Goal: Task Accomplishment & Management: Use online tool/utility

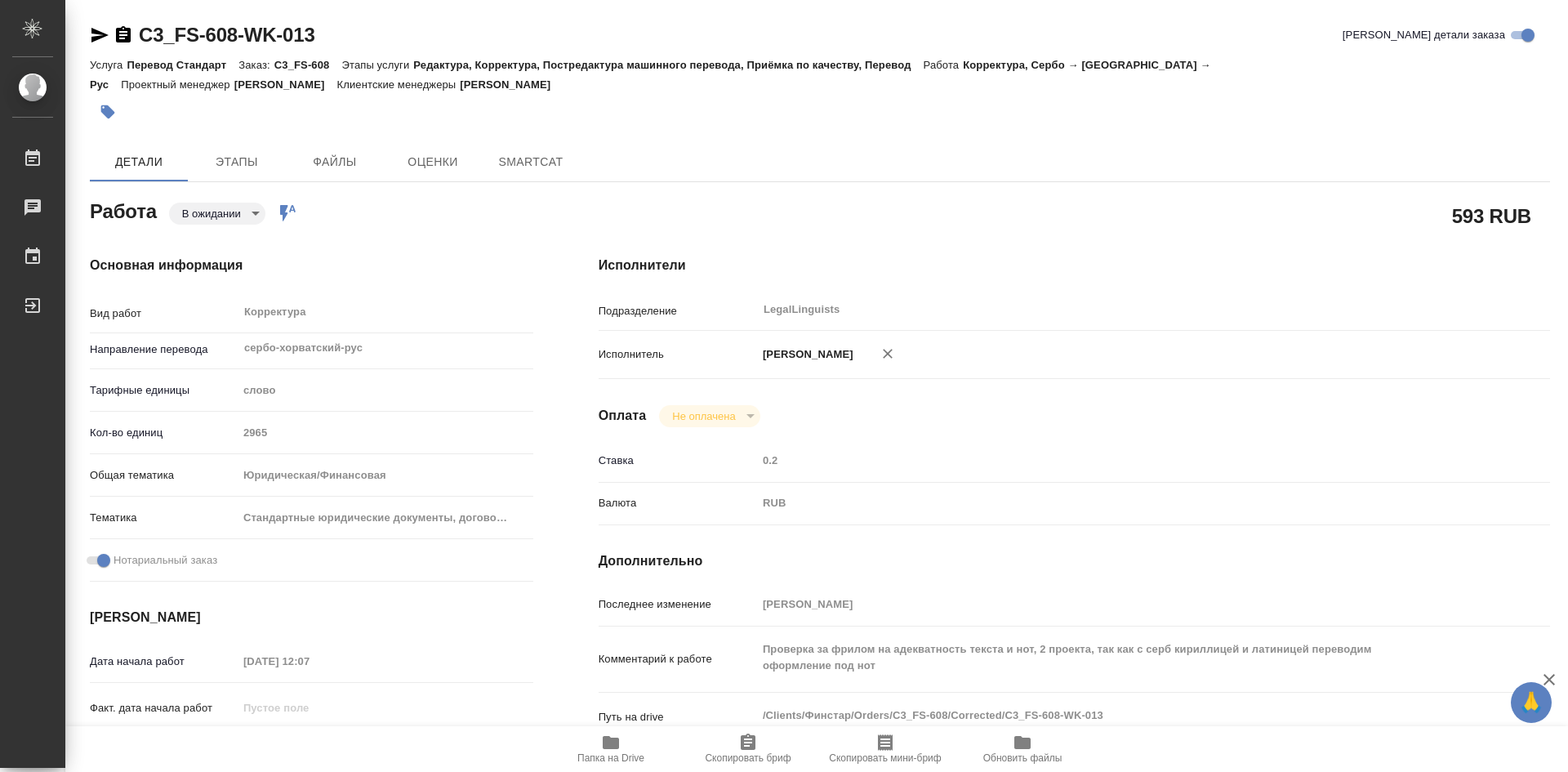
type textarea "x"
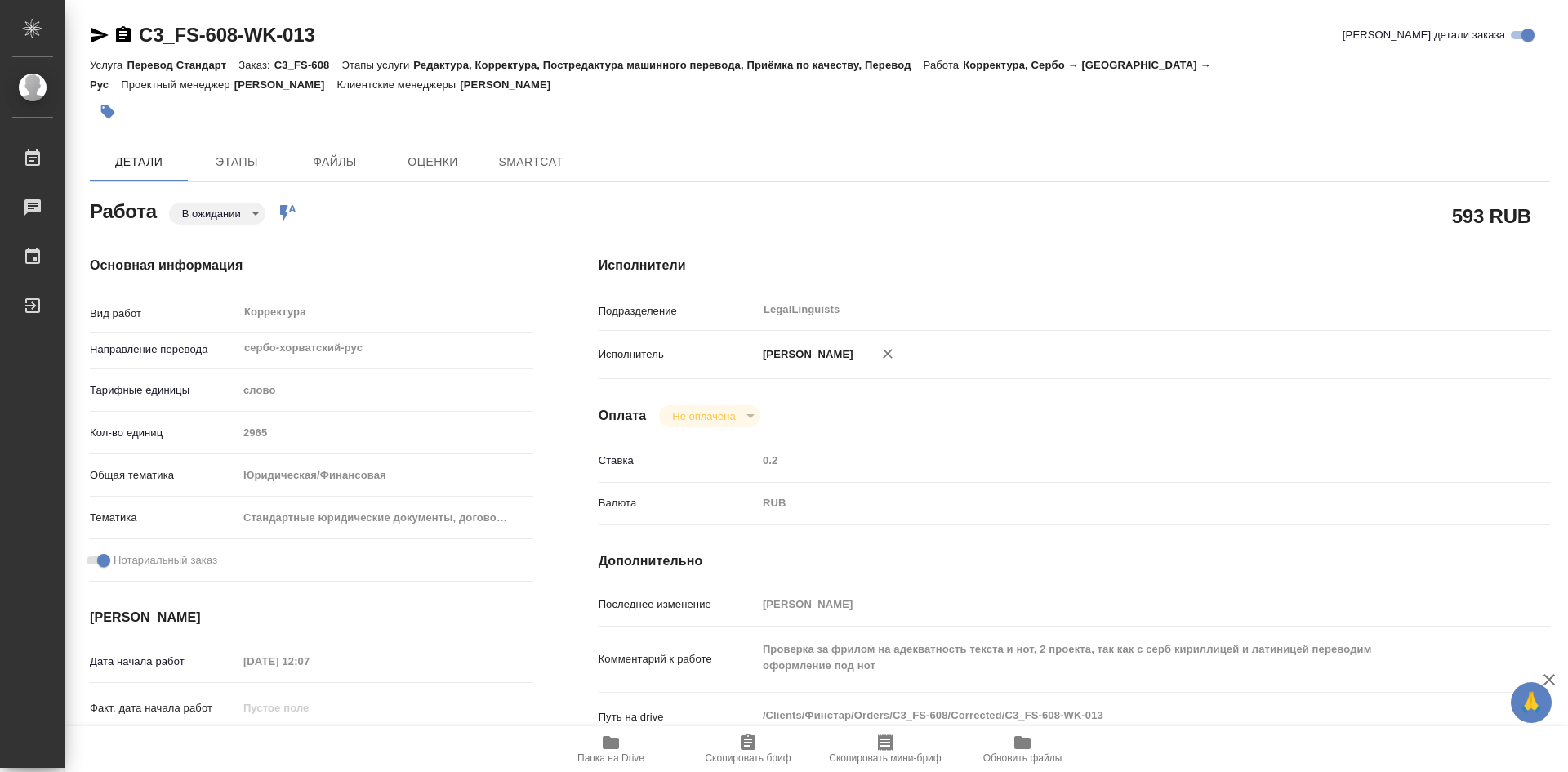
type textarea "x"
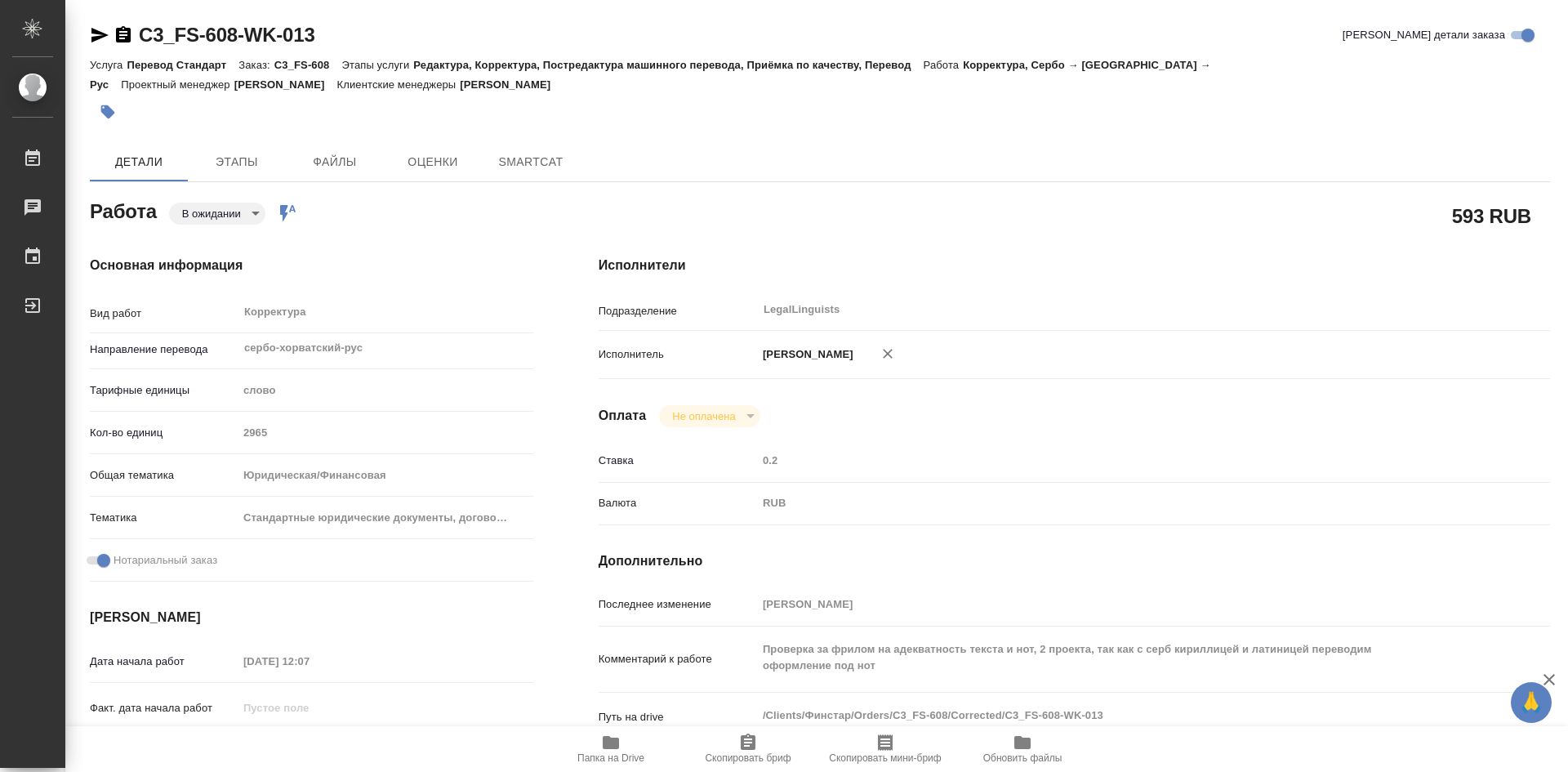
type textarea "x"
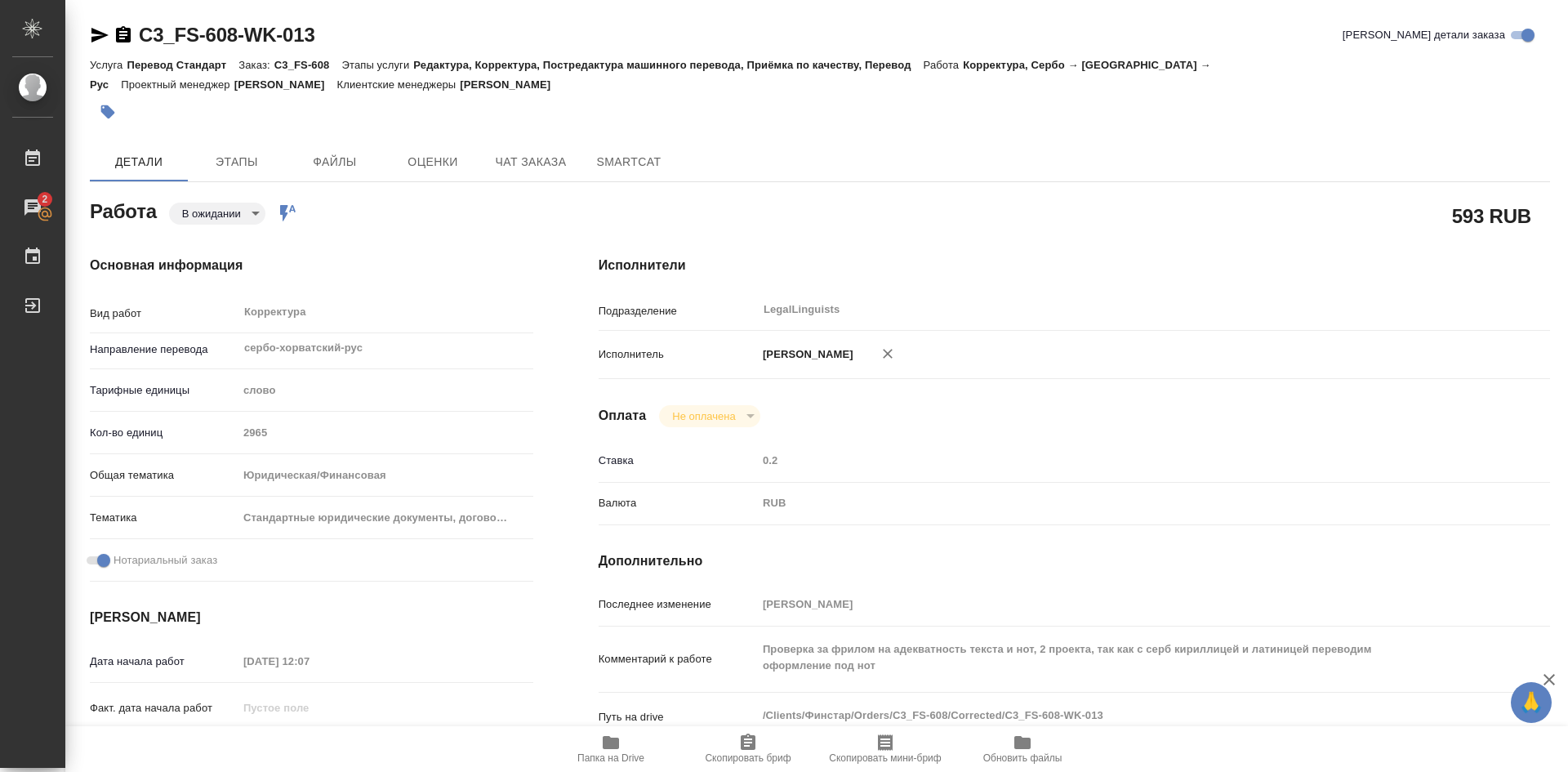
type textarea "x"
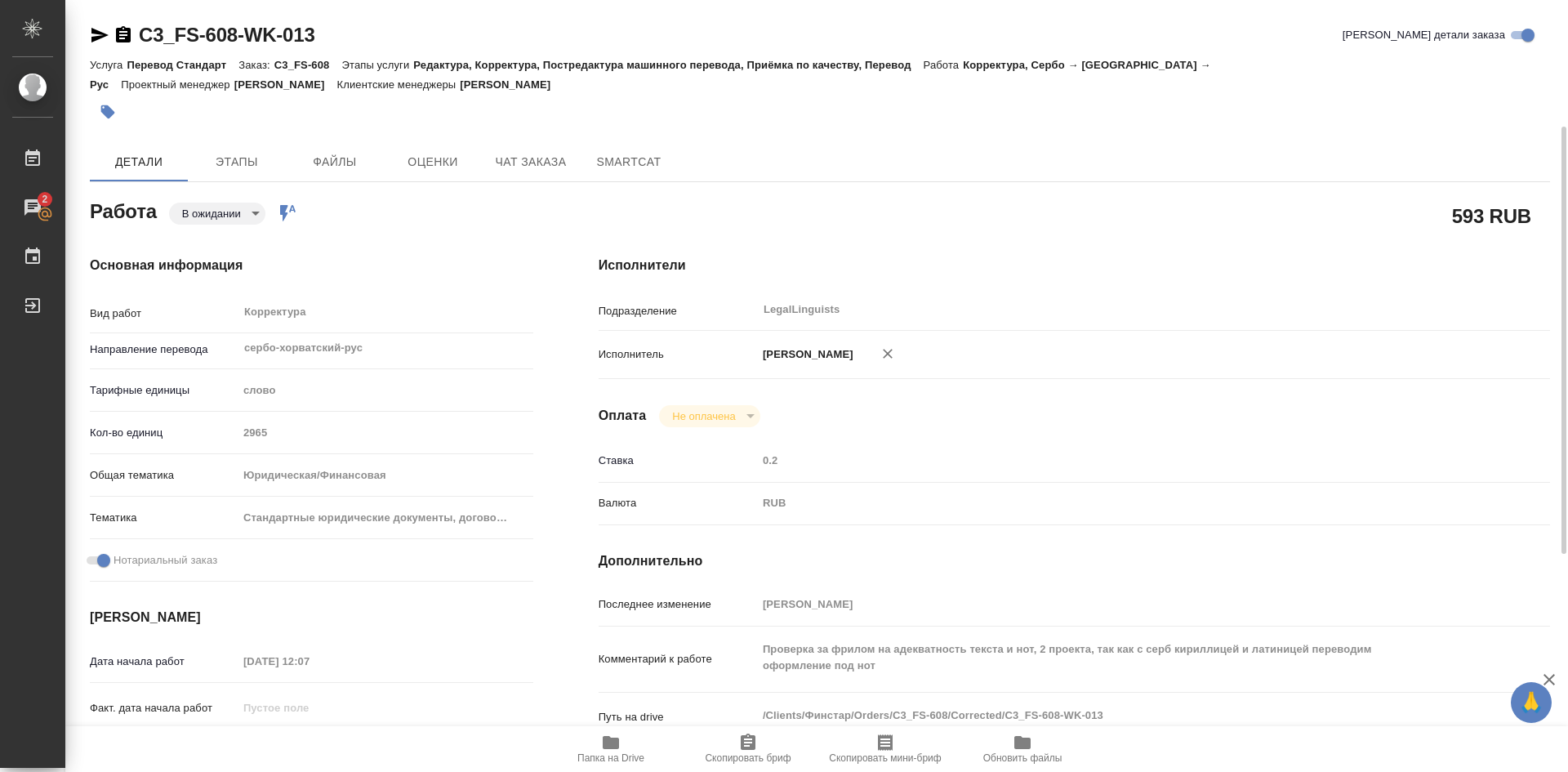
scroll to position [81, 0]
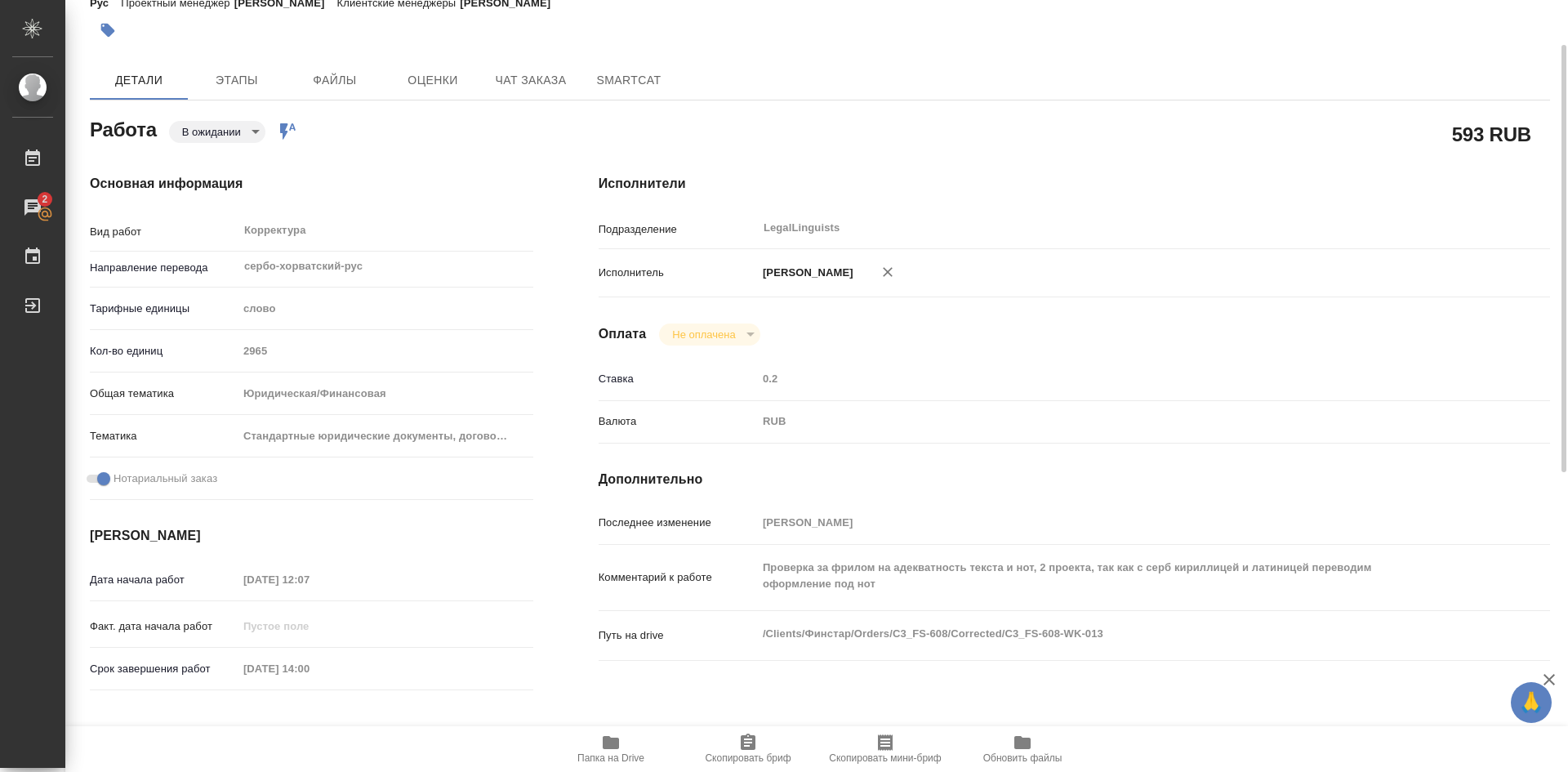
type textarea "x"
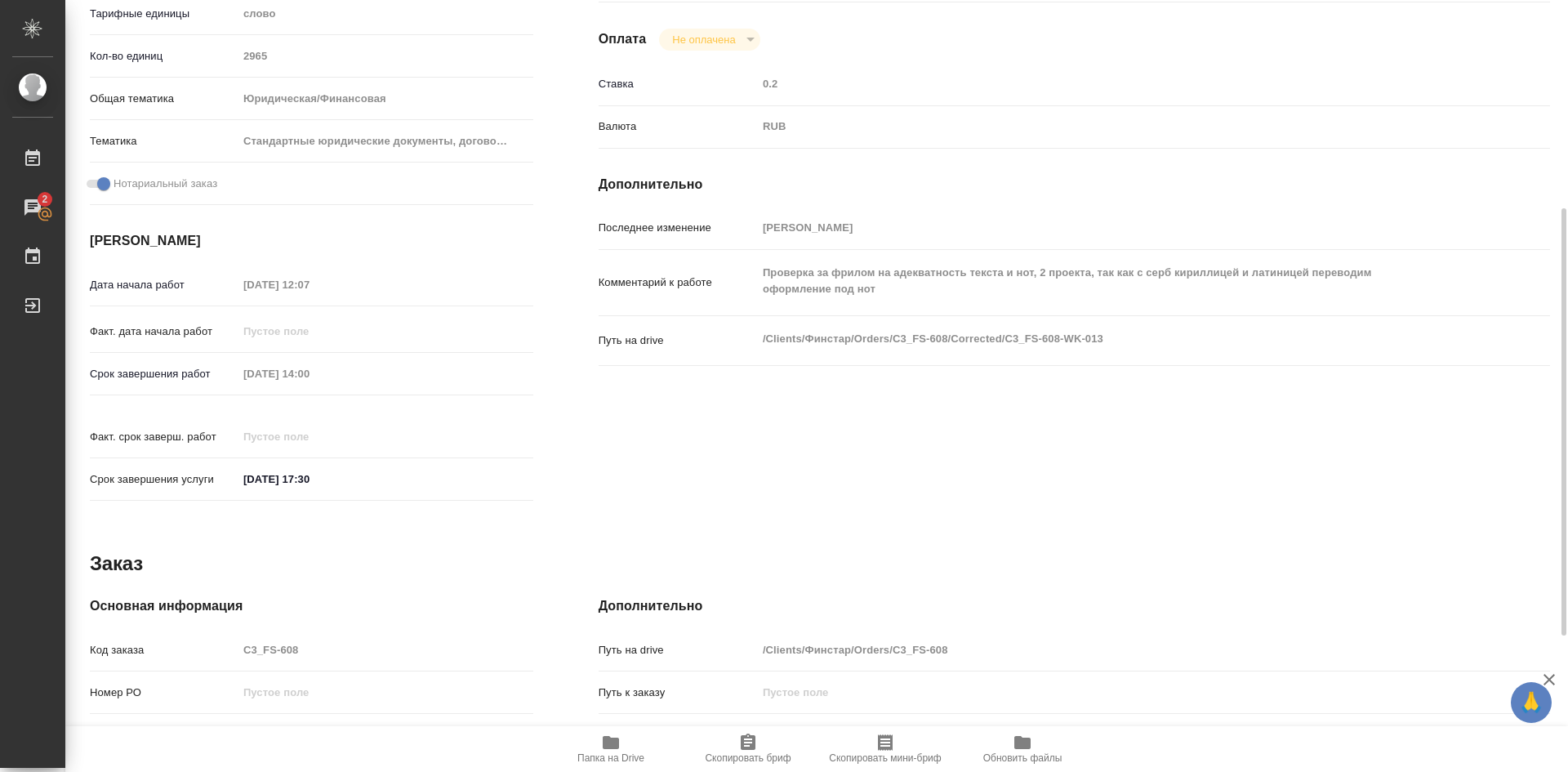
scroll to position [213, 0]
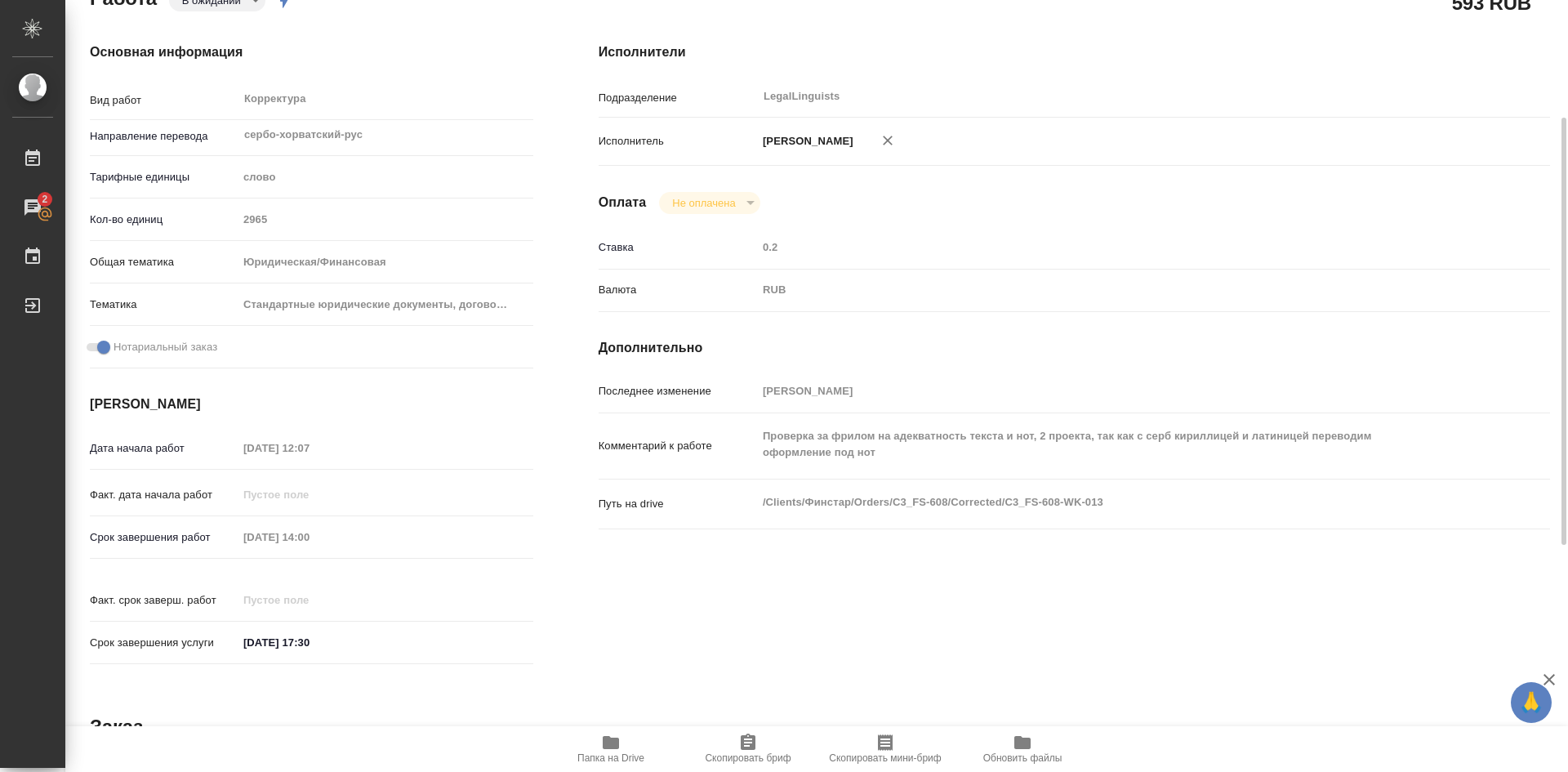
type textarea "x"
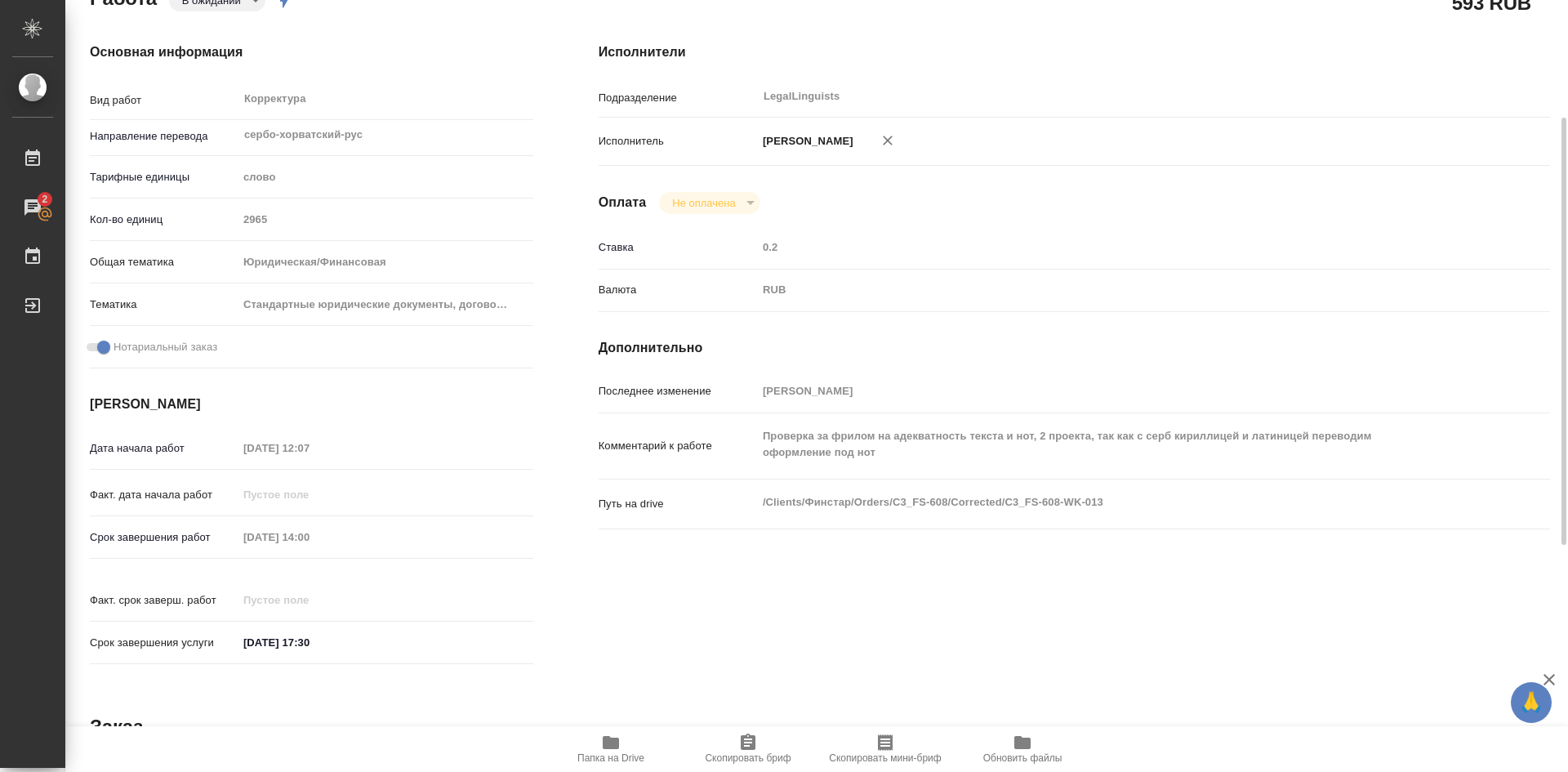
type textarea "x"
